Goal: Task Accomplishment & Management: Manage account settings

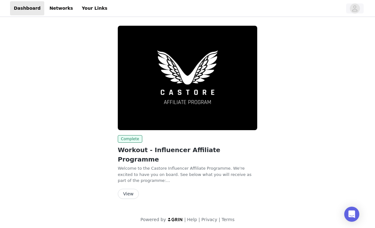
click at [352, 7] on span "button" at bounding box center [355, 8] width 10 height 10
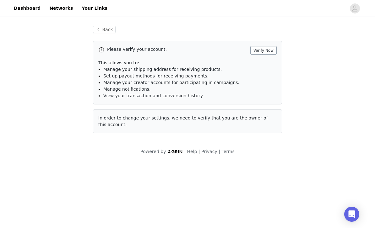
click at [266, 53] on button "Verify Now" at bounding box center [263, 50] width 26 height 8
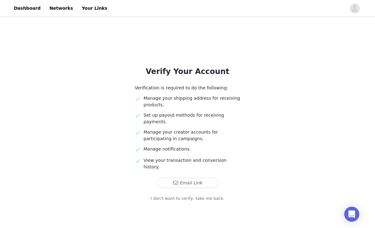
scroll to position [4, 0]
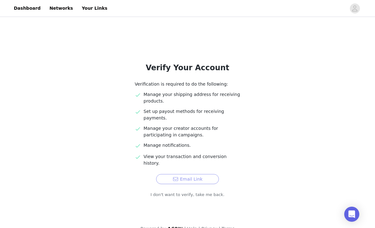
click at [184, 174] on button "Email Link" at bounding box center [187, 179] width 63 height 10
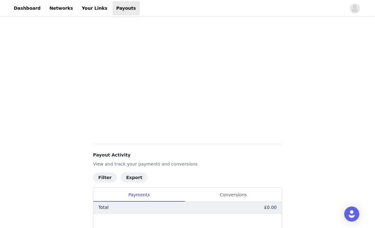
scroll to position [144, 0]
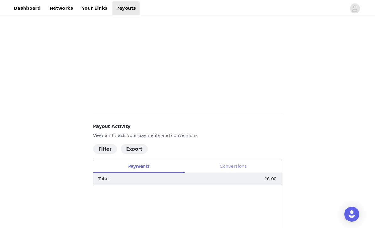
click at [231, 166] on div "Conversions" at bounding box center [233, 167] width 97 height 14
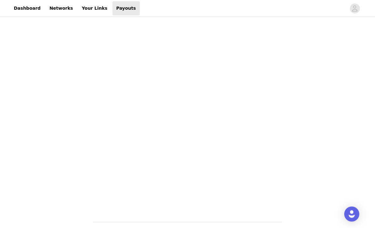
scroll to position [31, 0]
drag, startPoint x: 25, startPoint y: 8, endPoint x: 25, endPoint y: 40, distance: 31.4
click at [25, 8] on link "Dashboard" at bounding box center [27, 8] width 34 height 14
